Goal: Task Accomplishment & Management: Manage account settings

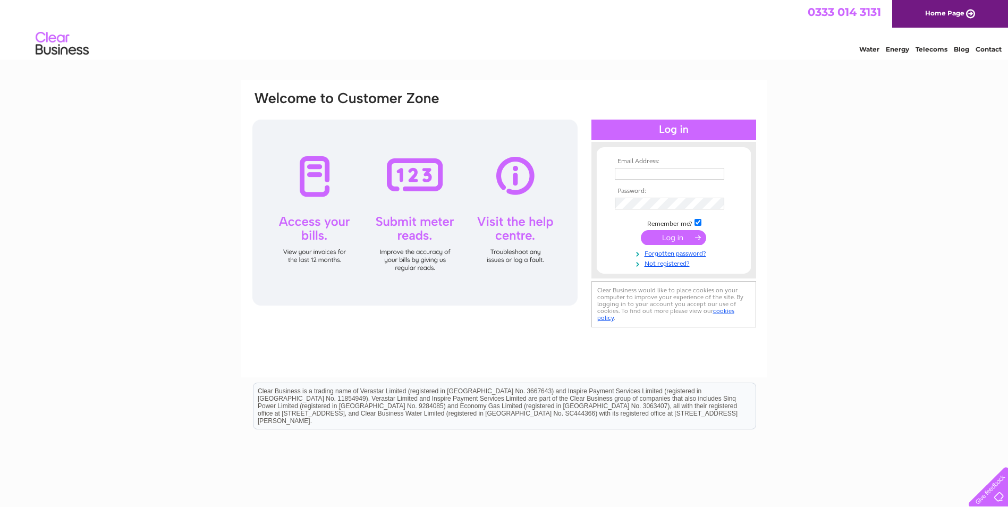
type input "Ursula@replayactivate.com"
click at [666, 244] on input "submit" at bounding box center [673, 237] width 65 height 15
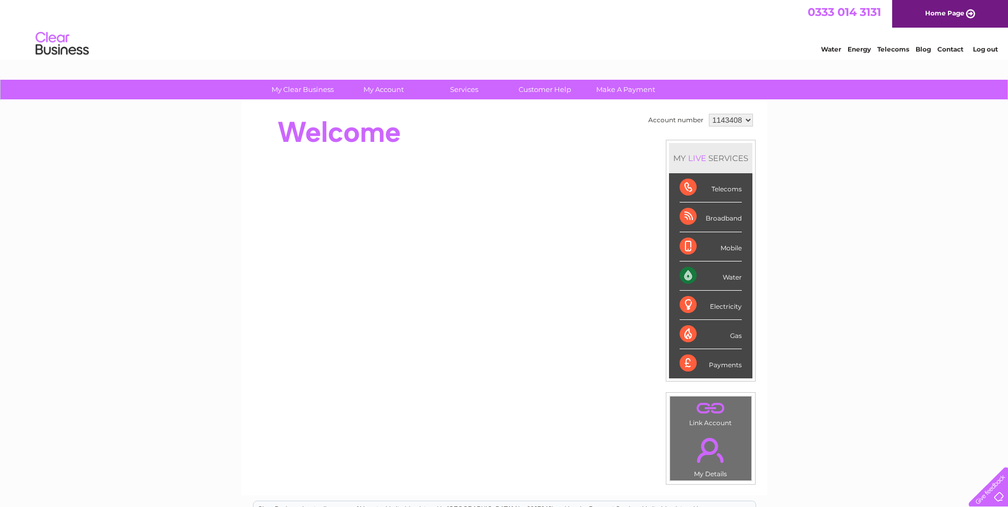
click at [697, 274] on div "Water" at bounding box center [711, 275] width 62 height 29
click at [686, 274] on div "Water" at bounding box center [711, 275] width 62 height 29
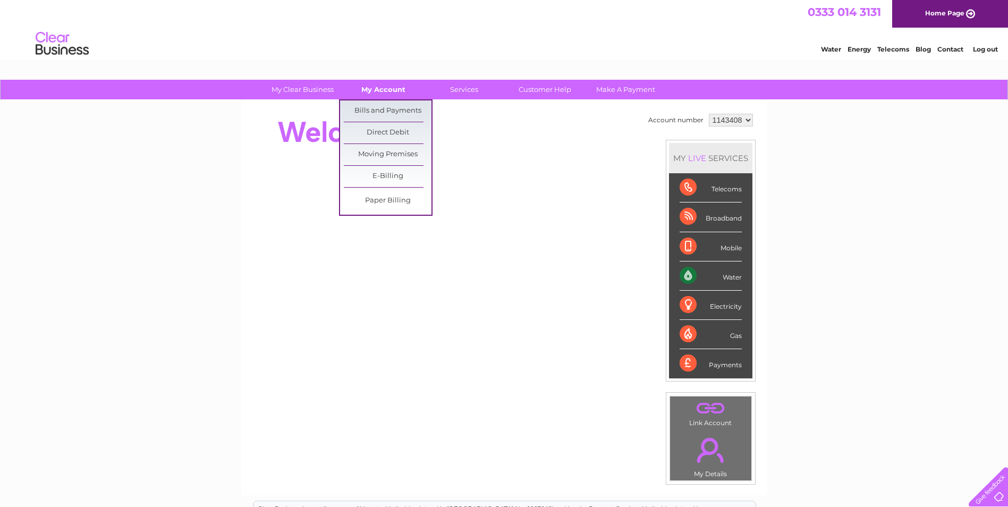
click at [385, 92] on link "My Account" at bounding box center [384, 90] width 88 height 20
click at [379, 107] on link "Bills and Payments" at bounding box center [388, 110] width 88 height 21
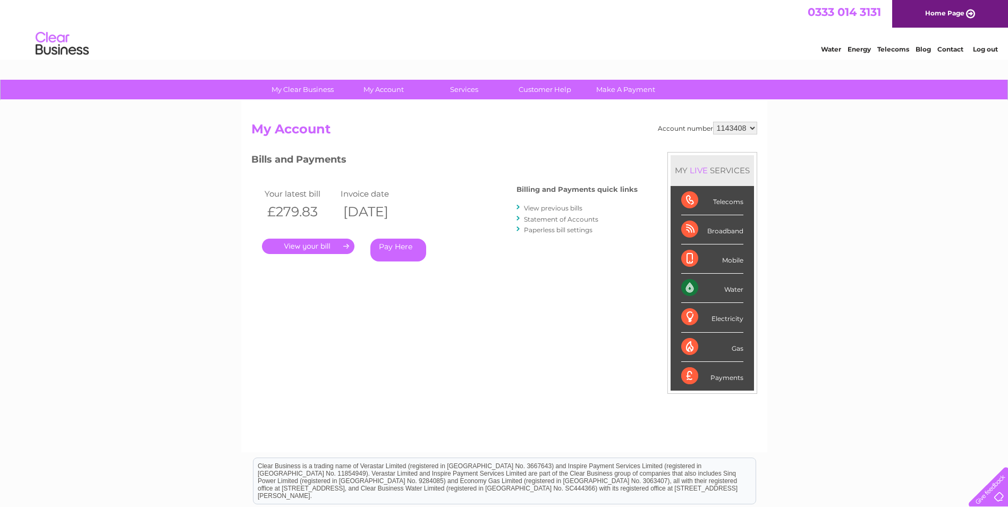
click at [294, 248] on link "." at bounding box center [308, 246] width 92 height 15
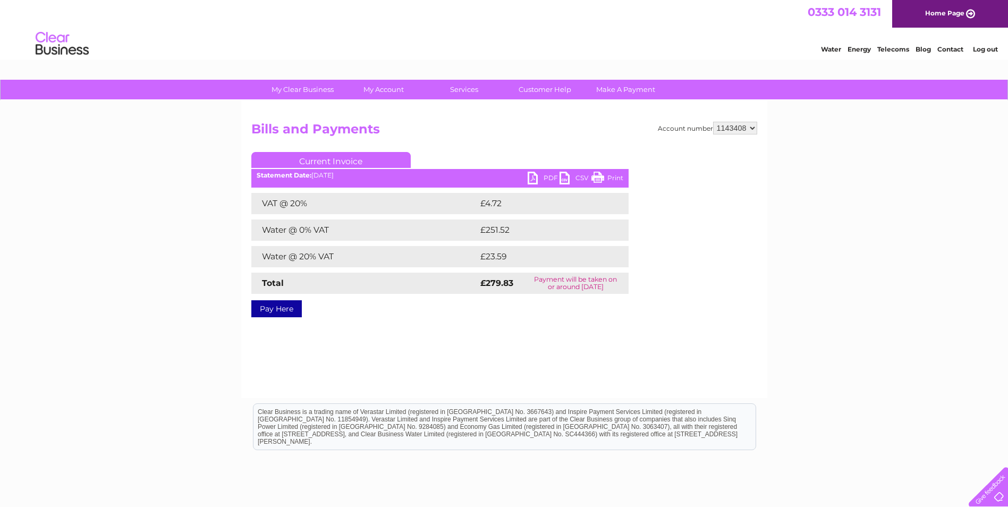
click at [552, 179] on link "PDF" at bounding box center [544, 179] width 32 height 15
click at [974, 46] on link "Log out" at bounding box center [985, 49] width 25 height 8
